Goal: Obtain resource: Obtain resource

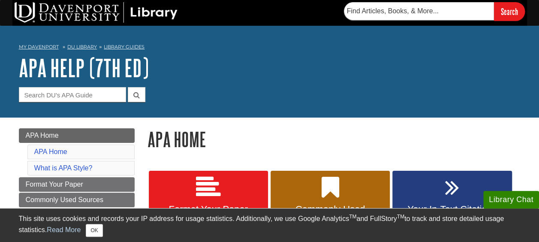
click at [538, 21] on div "Search" at bounding box center [269, 13] width 539 height 26
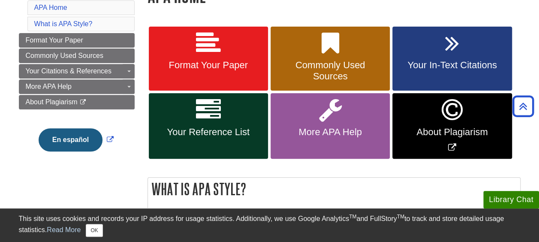
scroll to position [137, 0]
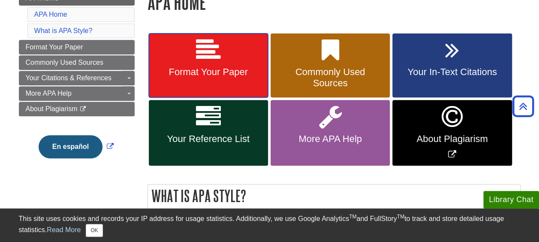
click at [223, 54] on link "Format Your Paper" at bounding box center [208, 65] width 119 height 64
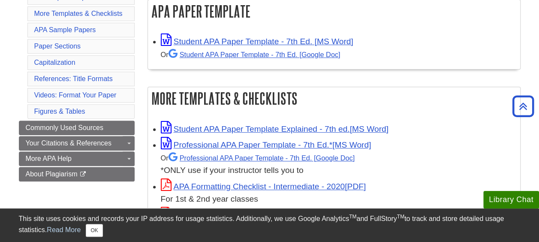
scroll to position [174, 0]
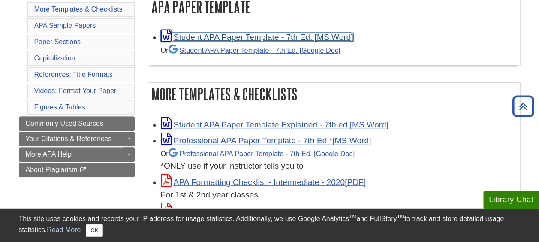
click at [282, 38] on link "Student APA Paper Template - 7th Ed. [MS Word]" at bounding box center [257, 37] width 193 height 9
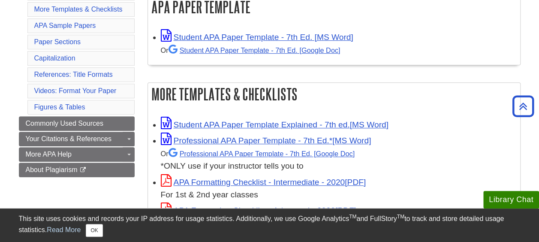
click at [411, 51] on div "Or Student APA Paper Template - 7th Ed. [Google Doc]" at bounding box center [338, 50] width 355 height 13
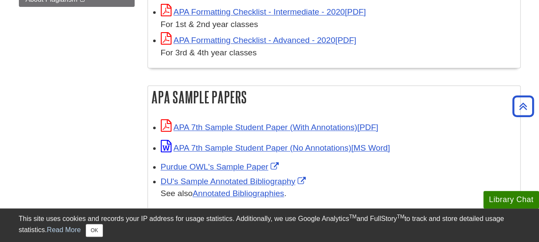
scroll to position [357, 0]
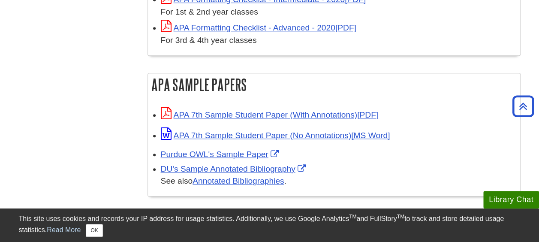
click at [320, 106] on li "APA 7th Sample Student Paper (With Annotations)" at bounding box center [338, 113] width 355 height 16
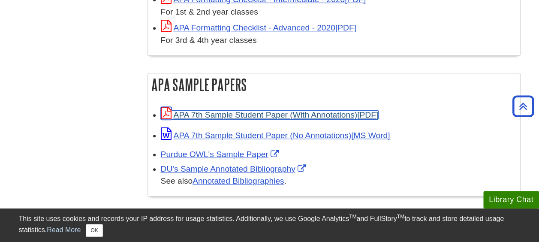
click at [324, 114] on link "APA 7th Sample Student Paper (With Annotations)" at bounding box center [270, 114] width 218 height 9
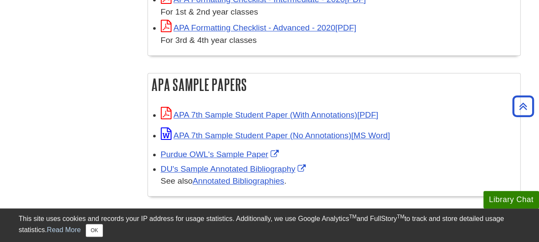
click at [252, 159] on div "Purdue OWL's Sample Paper" at bounding box center [338, 154] width 355 height 12
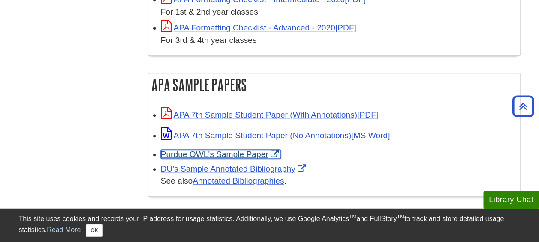
click at [249, 151] on link "Purdue OWL's Sample Paper" at bounding box center [221, 154] width 120 height 9
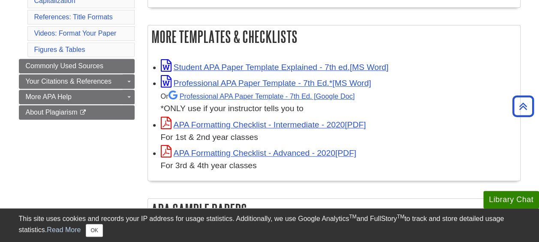
scroll to position [142, 0]
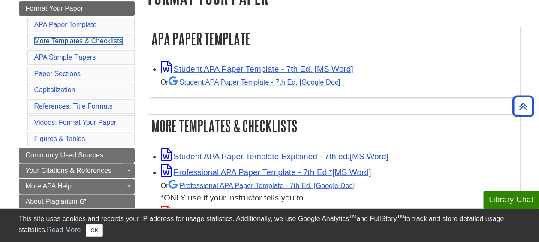
click at [96, 39] on link "More Templates & Checklists" at bounding box center [78, 40] width 88 height 7
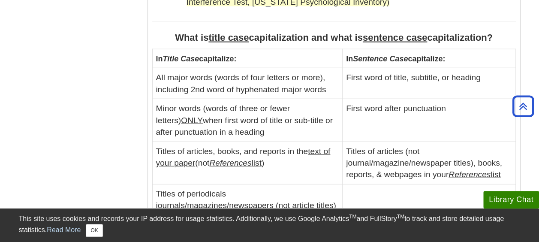
scroll to position [1010, 0]
